Goal: Task Accomplishment & Management: Manage account settings

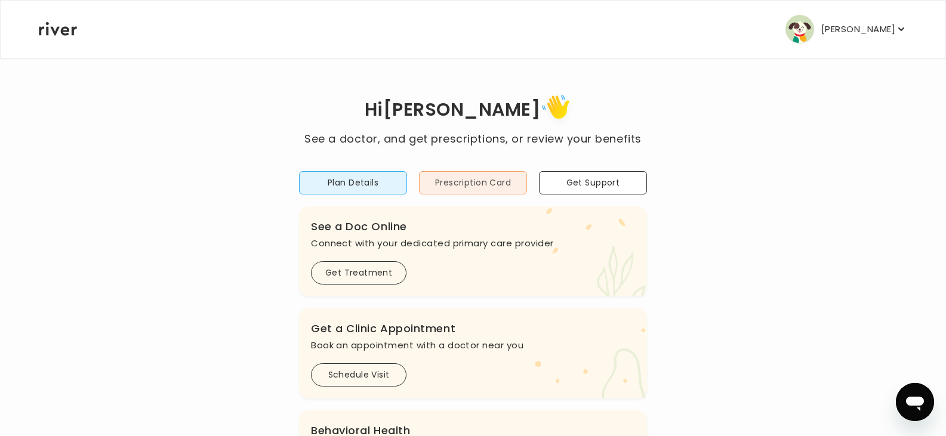
click at [467, 180] on button "Prescription Card" at bounding box center [473, 182] width 108 height 23
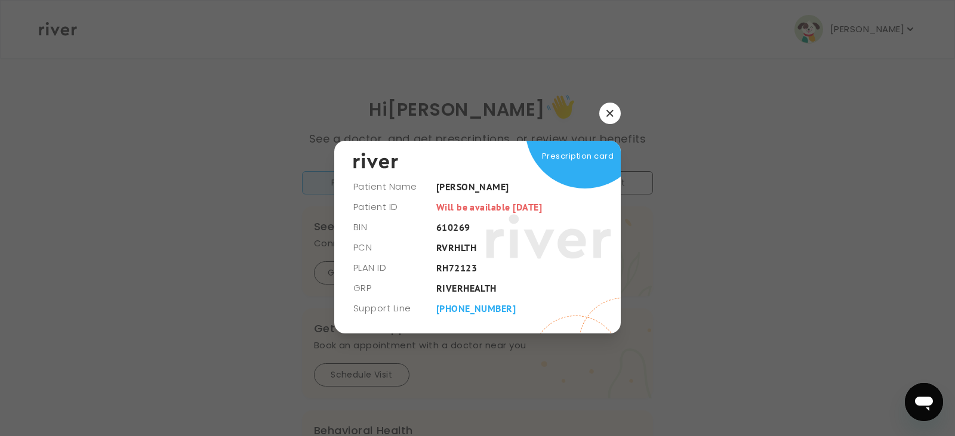
click at [610, 109] on button "button" at bounding box center [609, 113] width 21 height 21
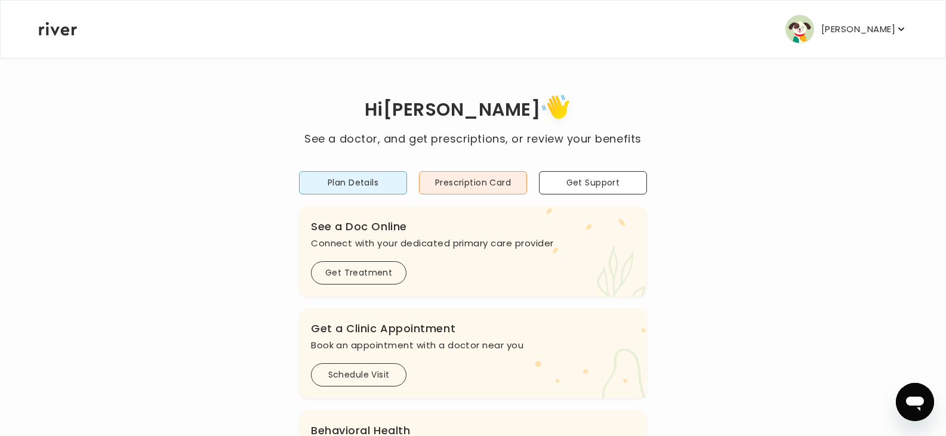
click at [842, 42] on button "[PERSON_NAME]" at bounding box center [847, 29] width 122 height 29
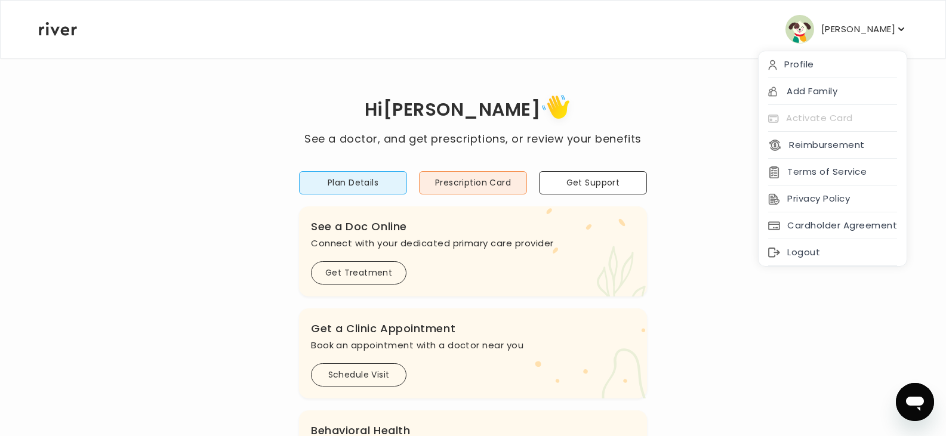
drag, startPoint x: 796, startPoint y: 250, endPoint x: 793, endPoint y: 234, distance: 16.5
click at [795, 251] on div "Logout" at bounding box center [833, 252] width 148 height 27
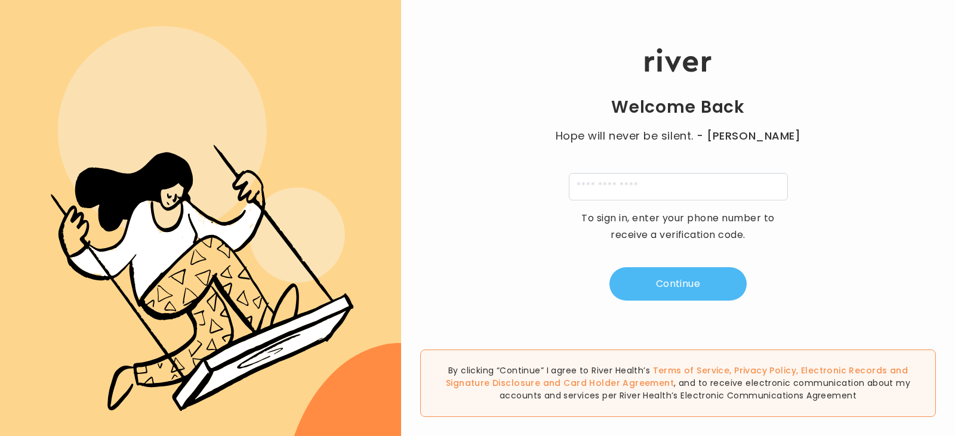
click at [672, 291] on button "Continue" at bounding box center [678, 283] width 137 height 33
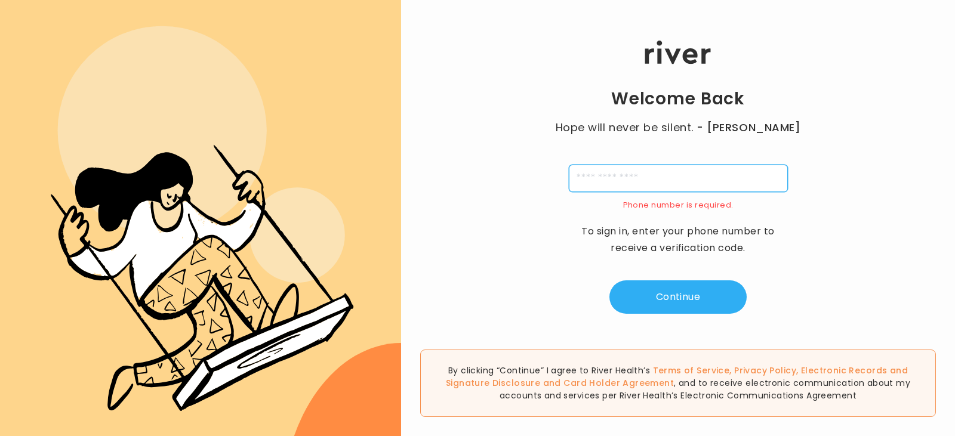
click at [664, 171] on input "tel" at bounding box center [678, 178] width 219 height 27
